Goal: Task Accomplishment & Management: Manage account settings

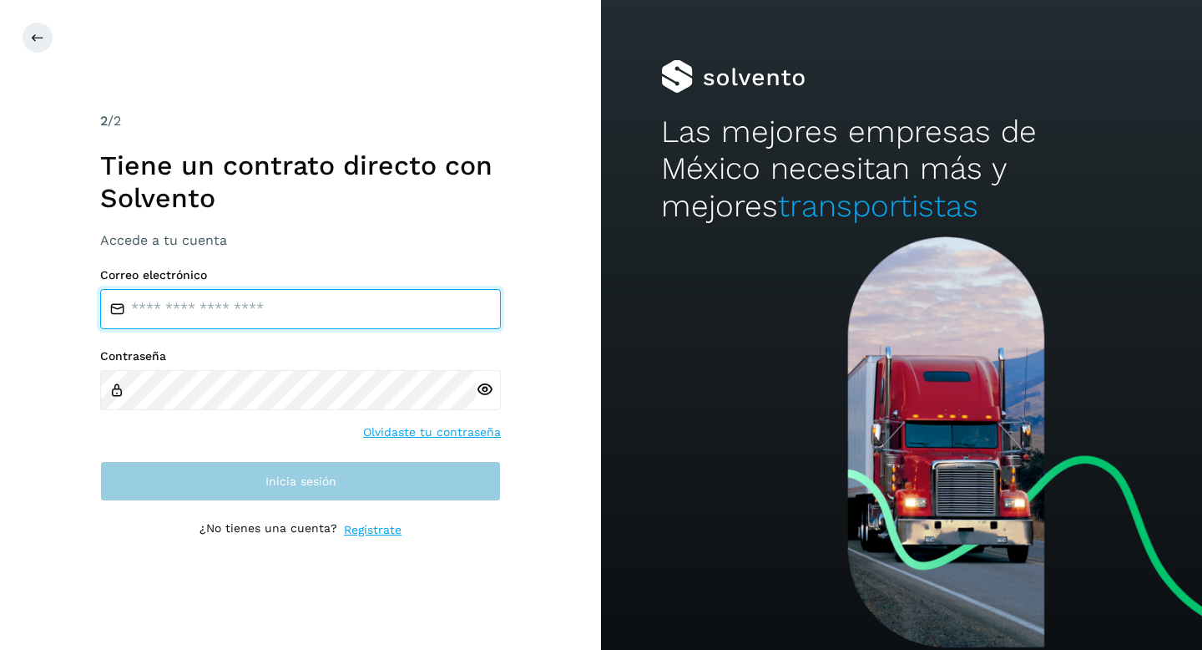
type input "**********"
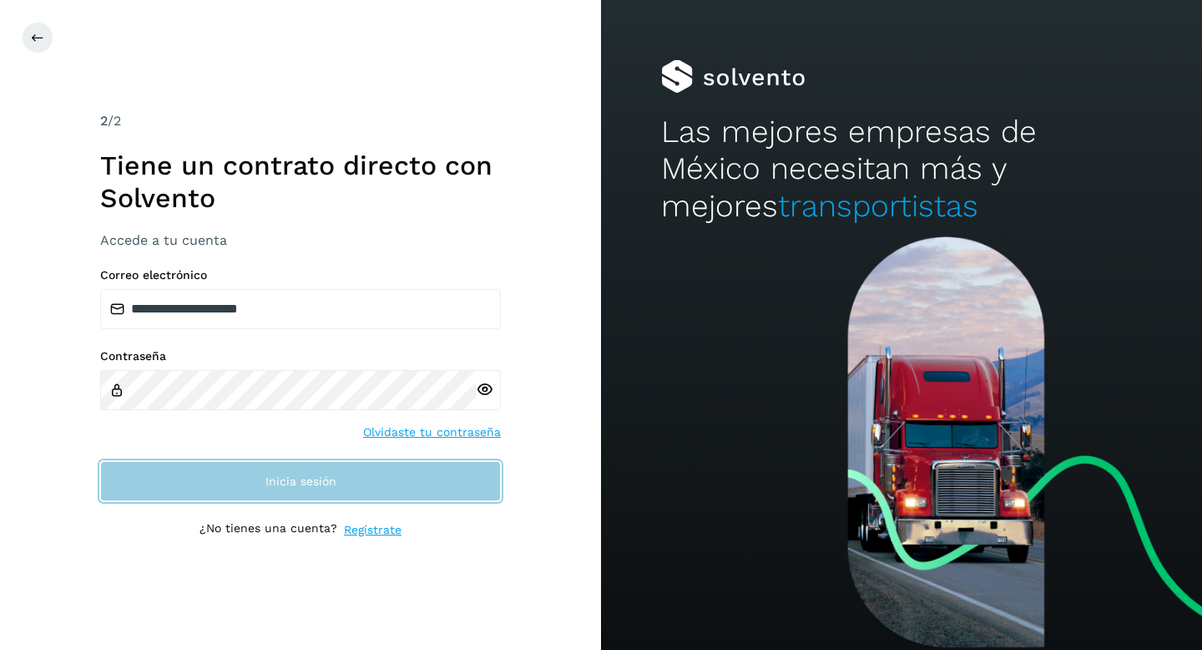
click at [258, 481] on button "Inicia sesión" at bounding box center [300, 481] width 401 height 40
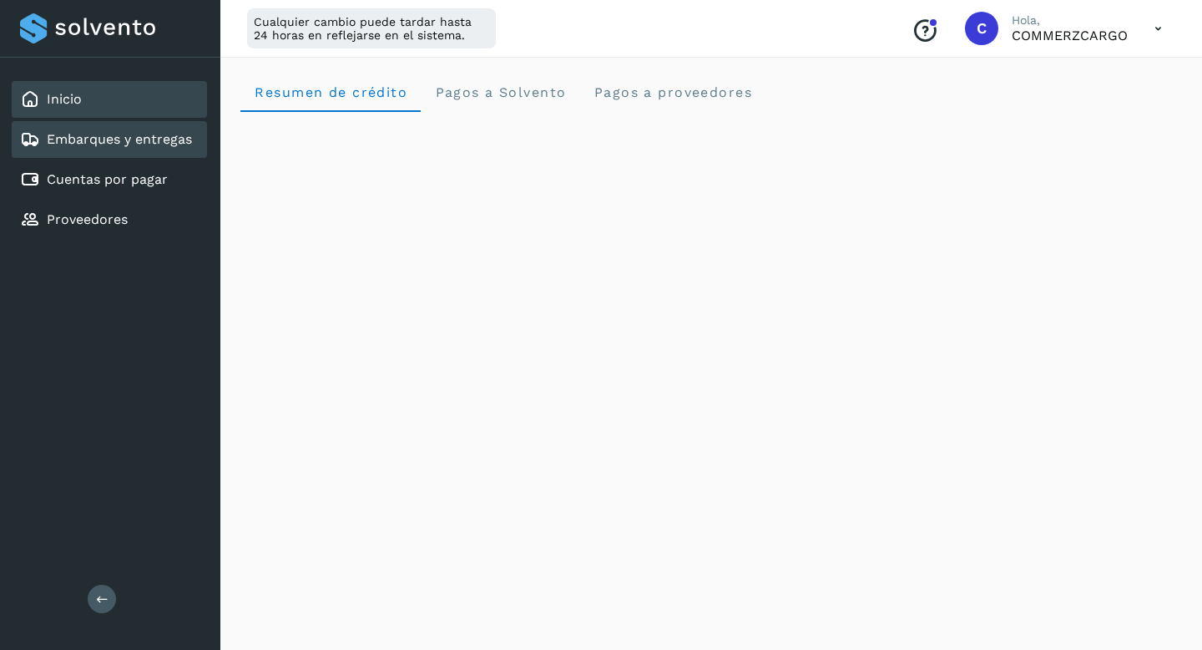
click at [135, 149] on div "Embarques y entregas" at bounding box center [106, 139] width 172 height 20
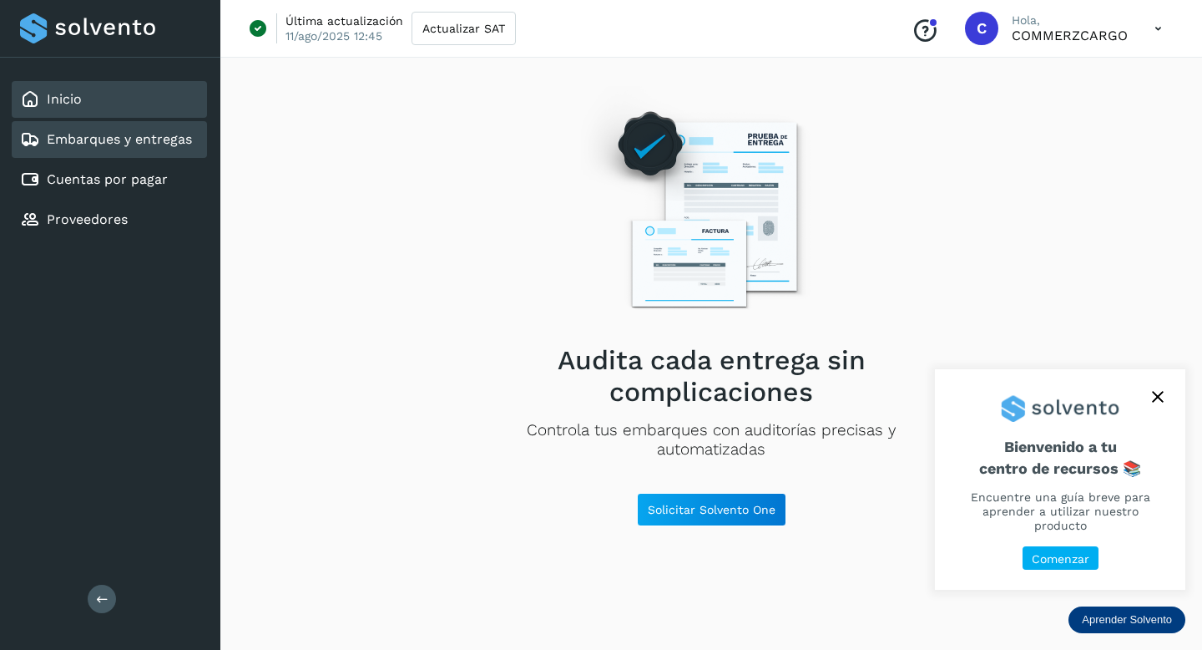
click at [100, 100] on div "Inicio" at bounding box center [109, 99] width 195 height 37
